Goal: Navigation & Orientation: Understand site structure

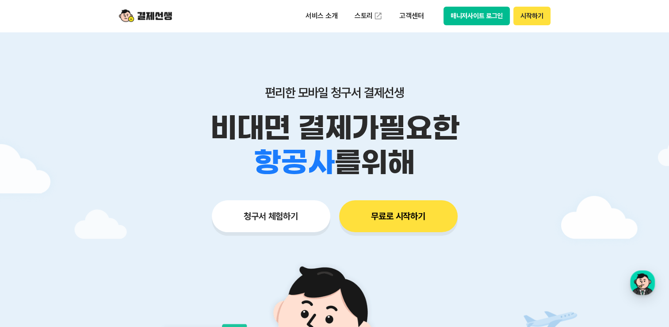
drag, startPoint x: 536, startPoint y: 17, endPoint x: 447, endPoint y: 41, distance: 91.7
click at [447, 41] on div "편리한 모바일 청구서 결제선생 비대면 결제가 필요한 학원 공부방 호텔 쇼핑몰 병원 배달 보험사 항공사 골프장 를 위해 청구서 체험하기 무료로 …" at bounding box center [334, 141] width 453 height 219
click at [582, 17] on header "서비스 소개 스토리 고객센터 매니저사이트 로그인 시작하기" at bounding box center [334, 16] width 669 height 32
